Goal: Obtain resource: Obtain resource

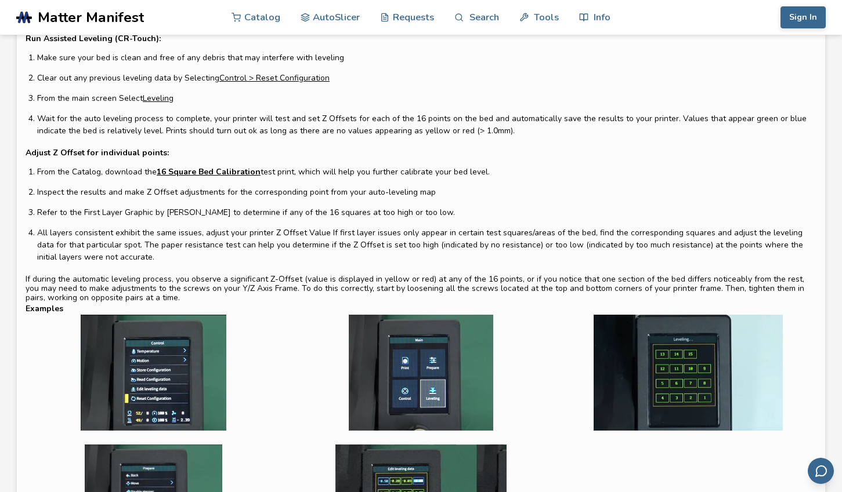
scroll to position [108, 0]
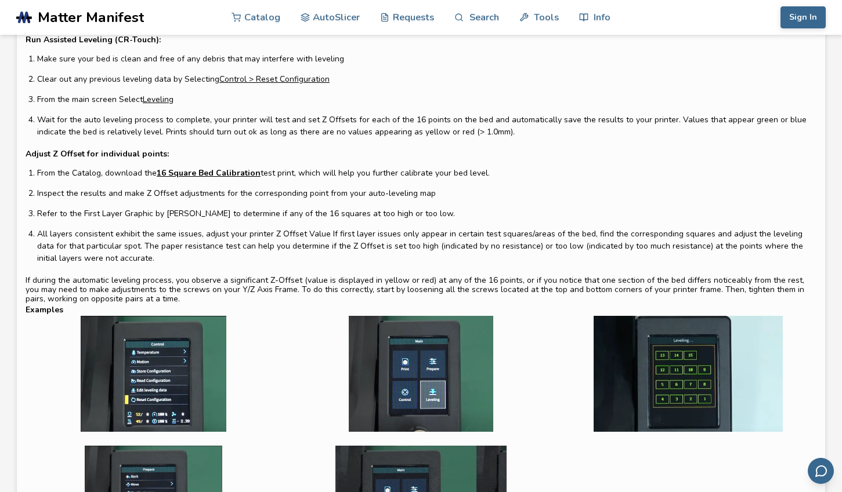
click at [231, 169] on link "16 Square Bed Calibration" at bounding box center [209, 173] width 104 height 12
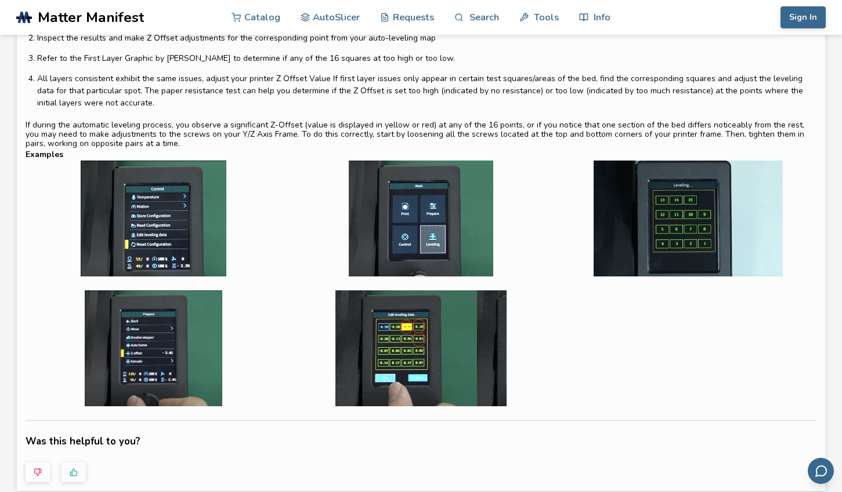
scroll to position [292, 0]
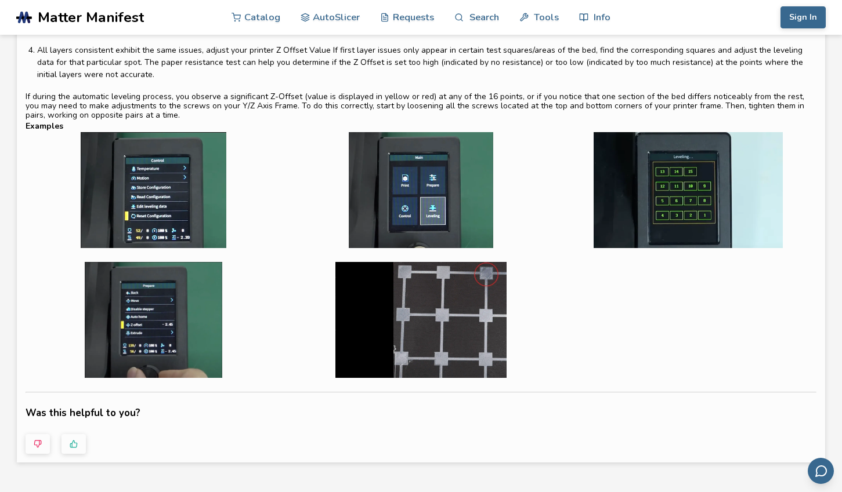
click at [477, 280] on img at bounding box center [421, 320] width 256 height 116
click at [456, 201] on img at bounding box center [421, 190] width 256 height 116
click at [705, 184] on img at bounding box center [688, 190] width 256 height 116
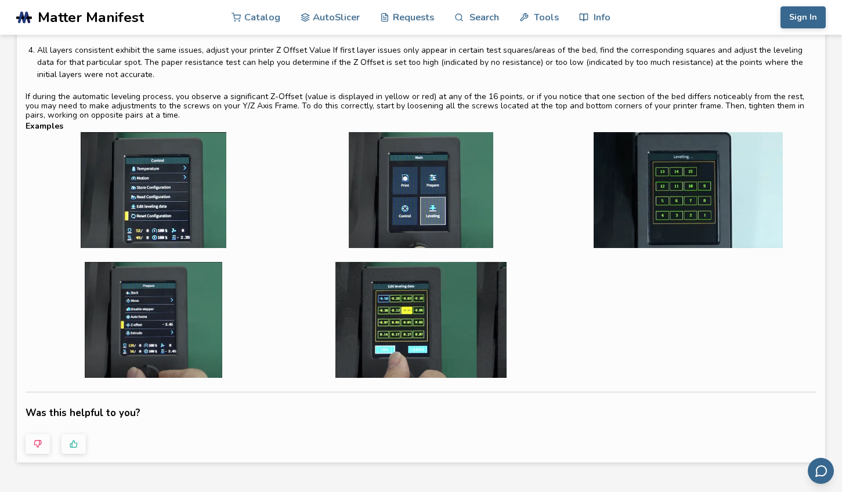
click at [153, 338] on img at bounding box center [154, 320] width 256 height 116
click at [378, 349] on img at bounding box center [421, 320] width 256 height 116
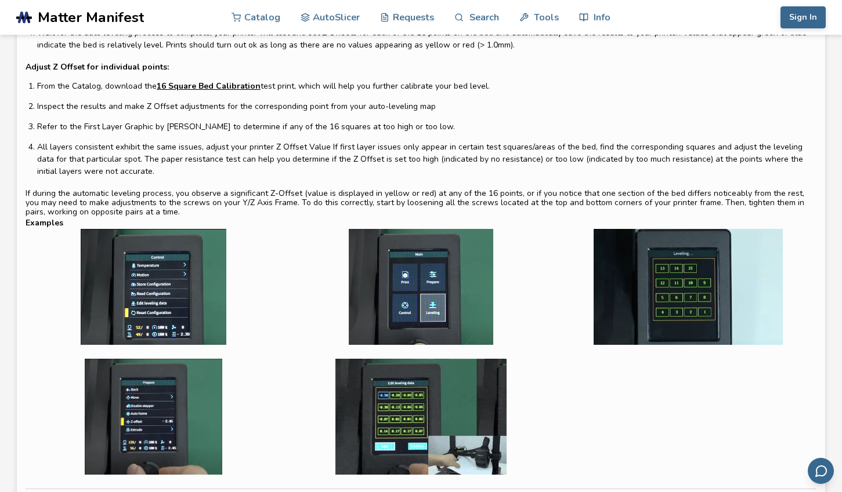
scroll to position [168, 0]
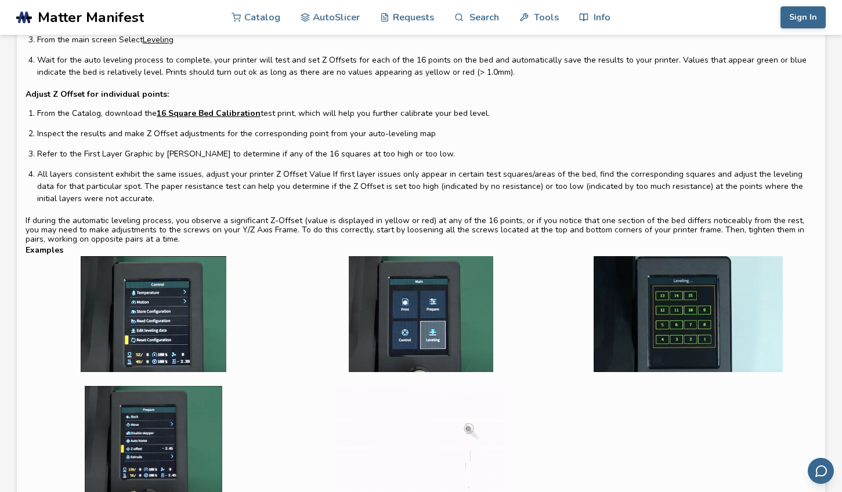
click at [235, 118] on link "16 Square Bed Calibration" at bounding box center [209, 113] width 104 height 12
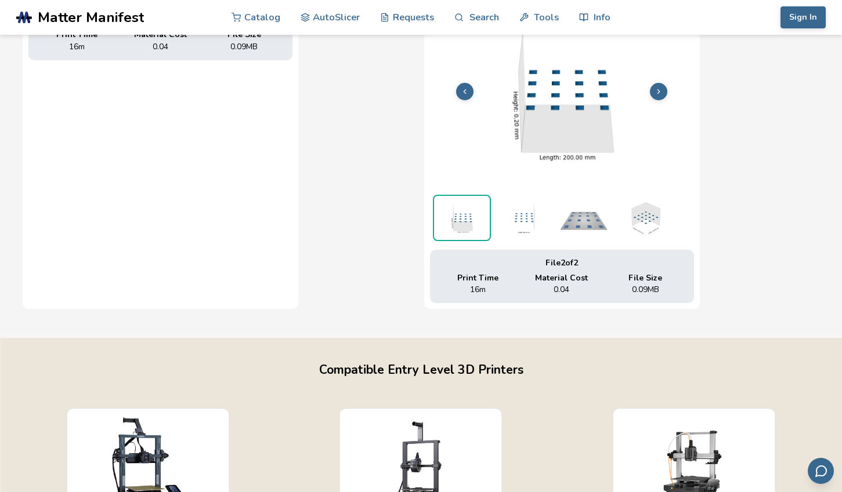
scroll to position [474, 0]
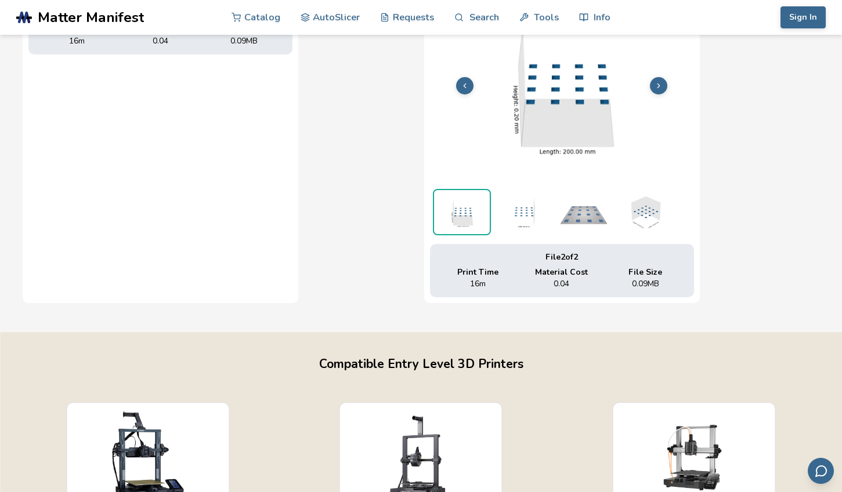
click at [535, 216] on img at bounding box center [523, 212] width 58 height 46
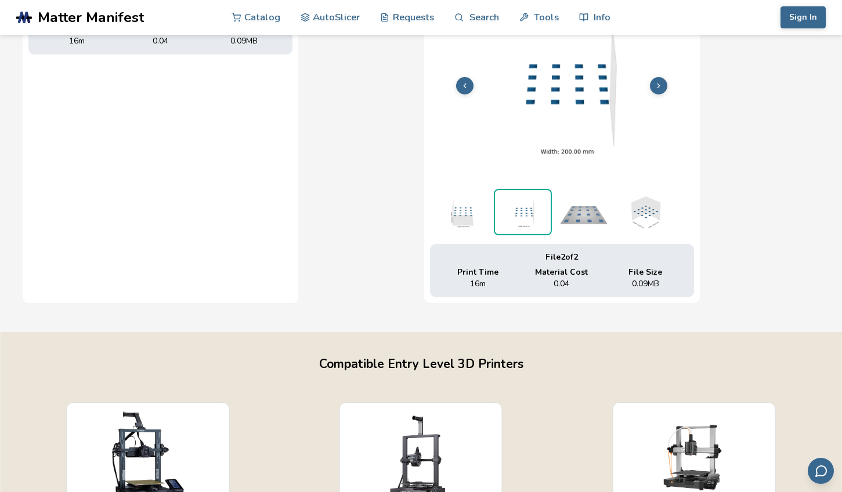
click at [578, 226] on img at bounding box center [583, 212] width 58 height 46
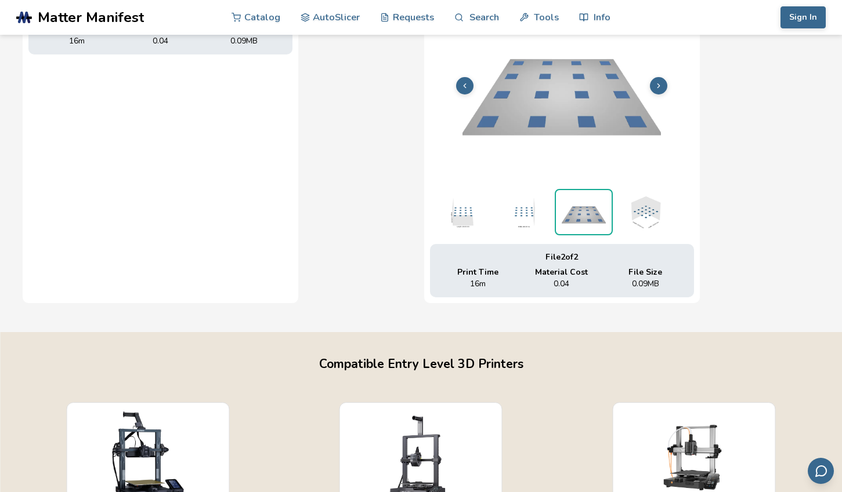
click at [631, 222] on img at bounding box center [644, 212] width 58 height 46
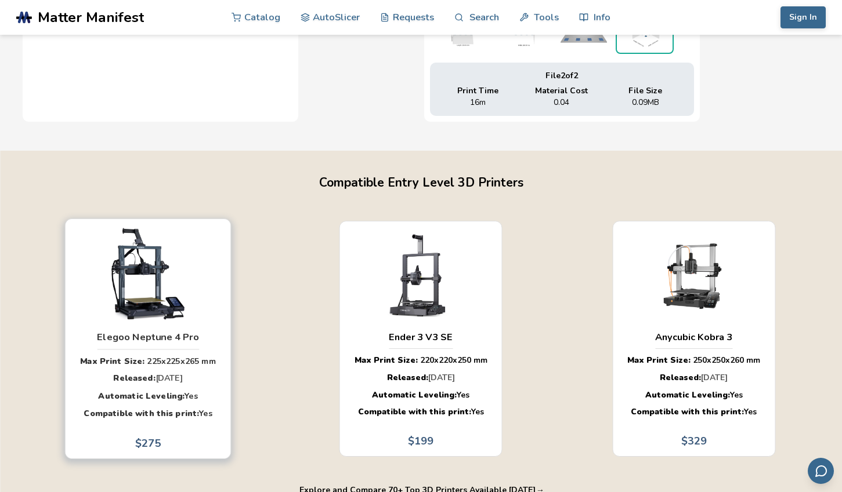
scroll to position [732, 0]
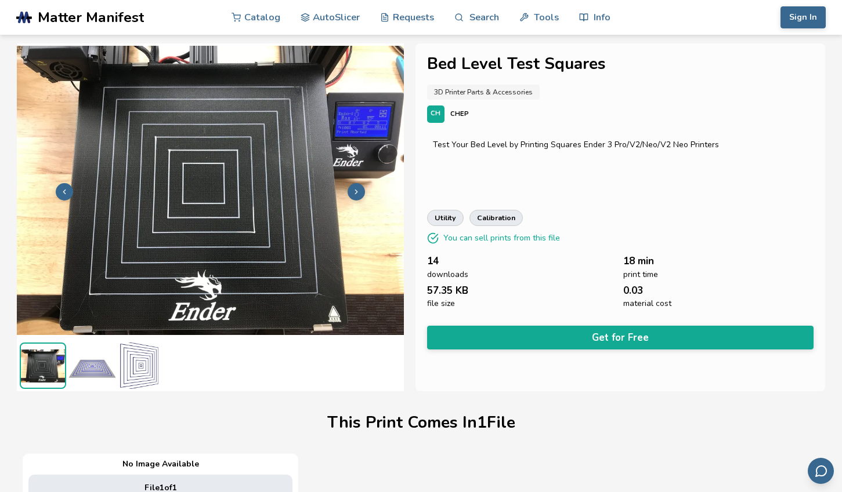
click at [78, 356] on img at bounding box center [92, 366] width 46 height 46
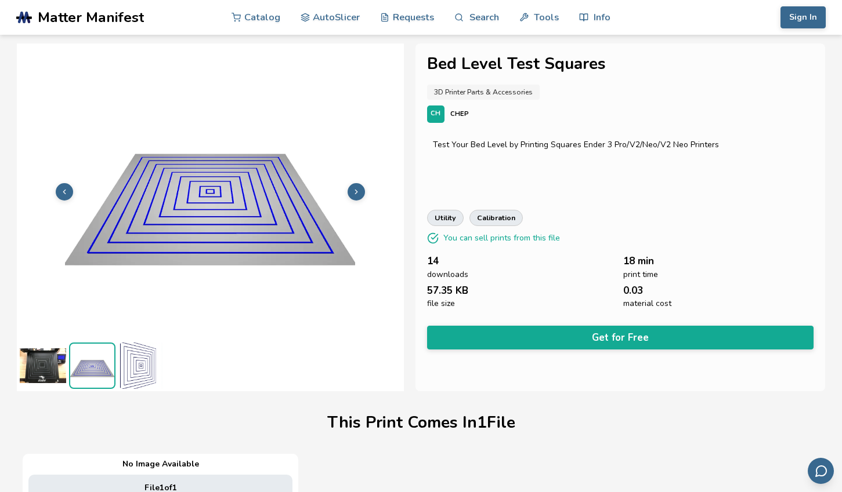
click at [126, 369] on img at bounding box center [141, 366] width 46 height 46
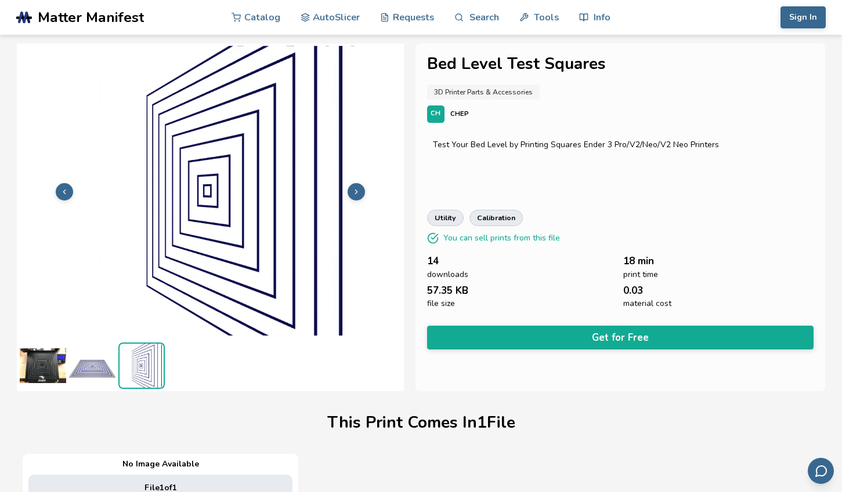
click at [48, 371] on img at bounding box center [43, 366] width 46 height 46
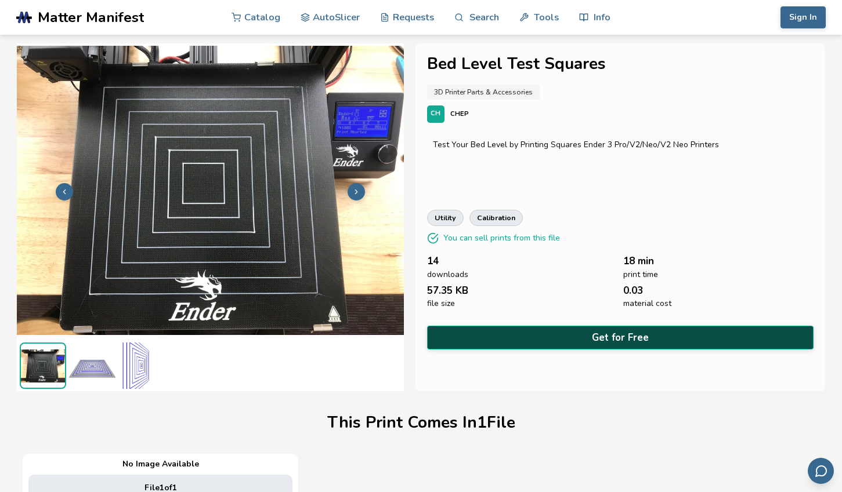
click at [591, 335] on button "Get for Free" at bounding box center [620, 338] width 386 height 24
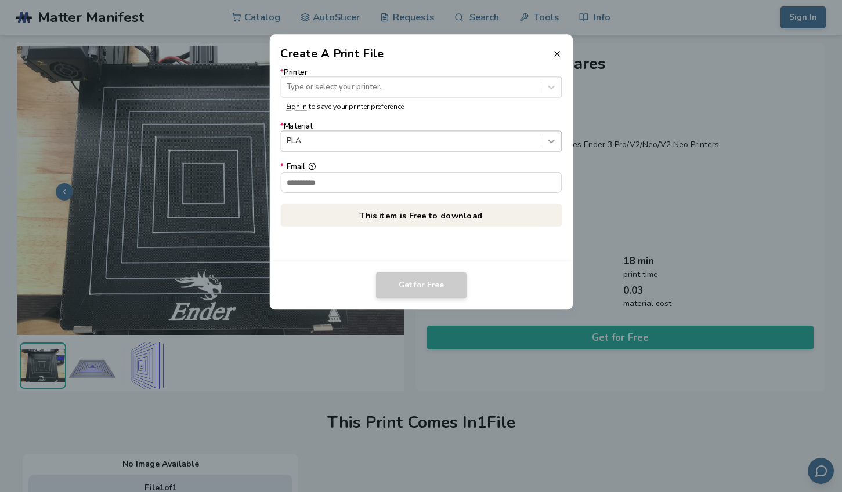
click at [543, 139] on div at bounding box center [551, 142] width 20 height 20
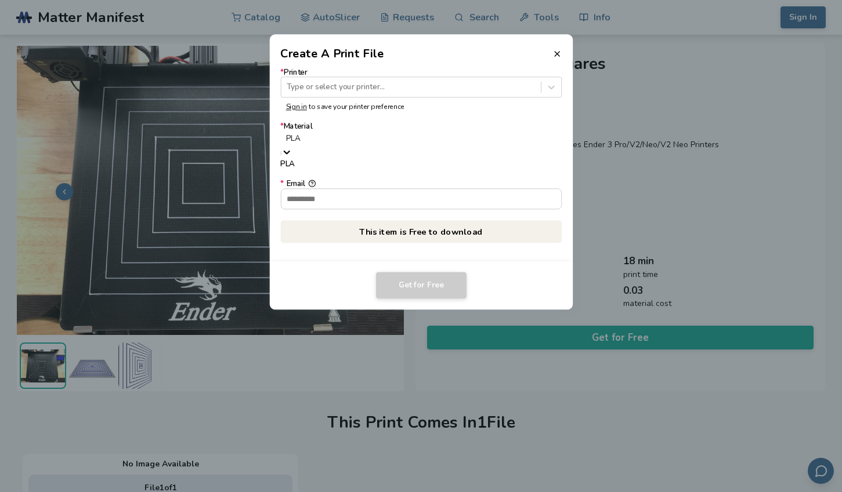
click at [292, 147] on div at bounding box center [286, 153] width 11 height 13
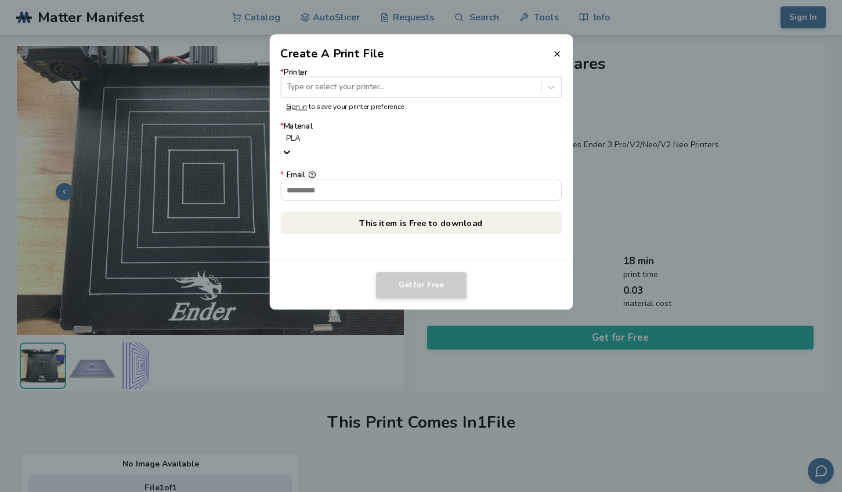
click at [528, 74] on label "* Printer Type or select your printer..." at bounding box center [420, 83] width 281 height 30
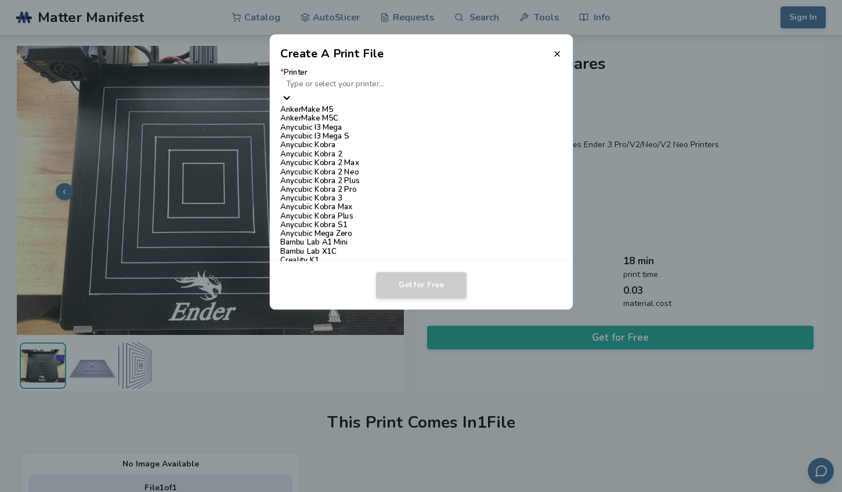
click at [528, 82] on div at bounding box center [421, 84] width 270 height 11
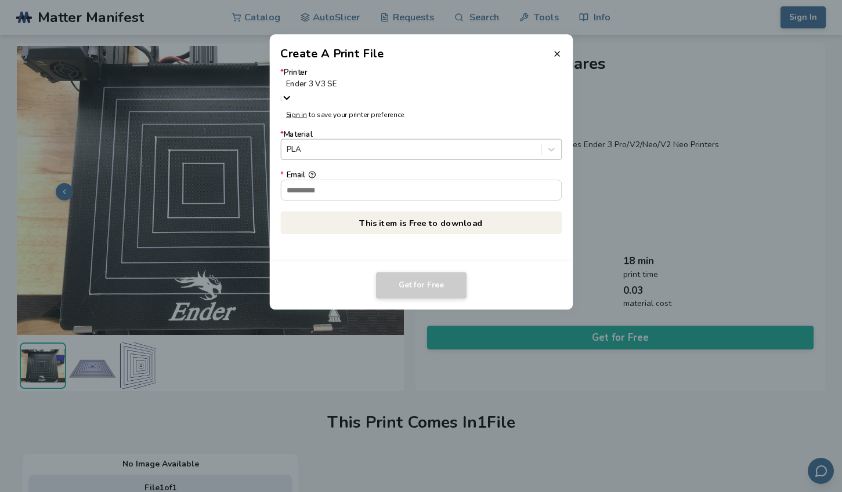
click at [404, 148] on div "PLA" at bounding box center [410, 150] width 259 height 16
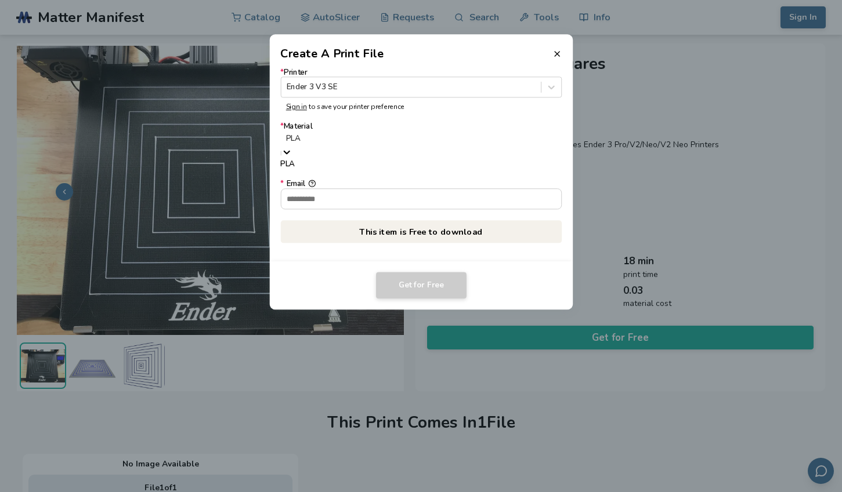
click at [404, 147] on div "PLA" at bounding box center [420, 139] width 281 height 16
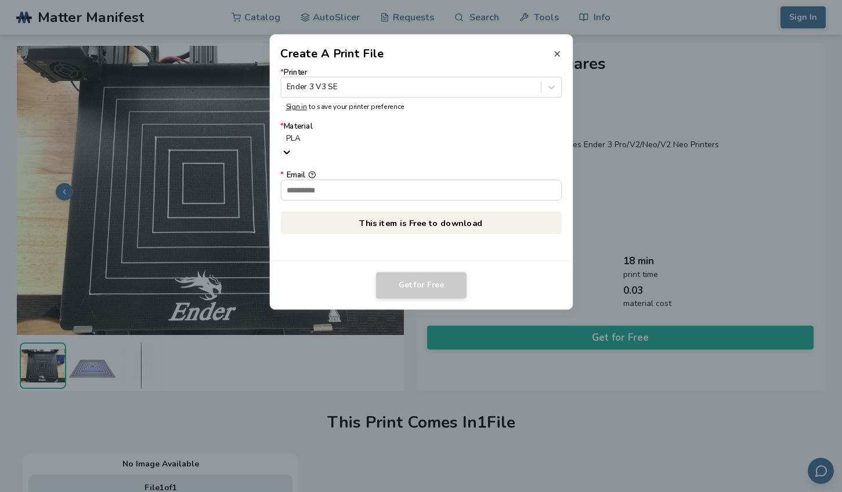
click at [553, 56] on icon at bounding box center [556, 53] width 9 height 9
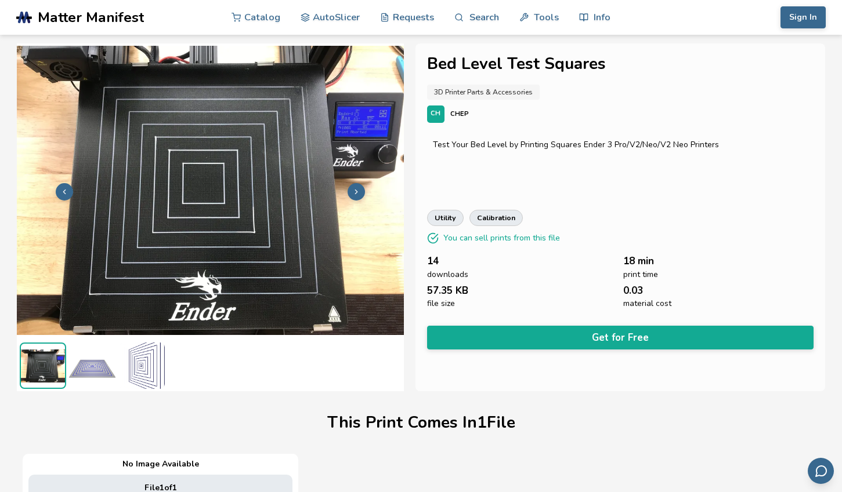
scroll to position [0, 0]
